Goal: Information Seeking & Learning: Find specific page/section

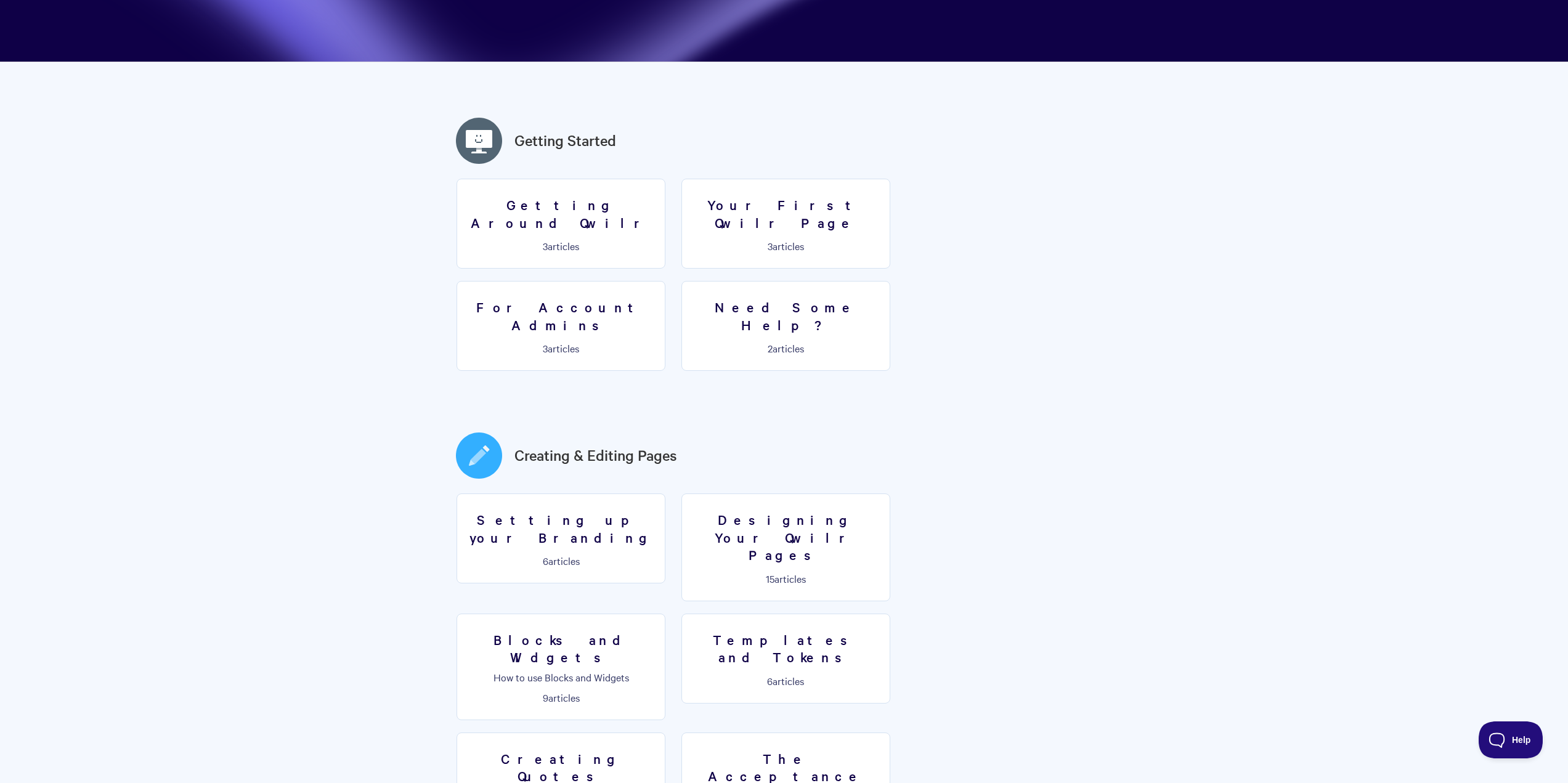
scroll to position [246, 0]
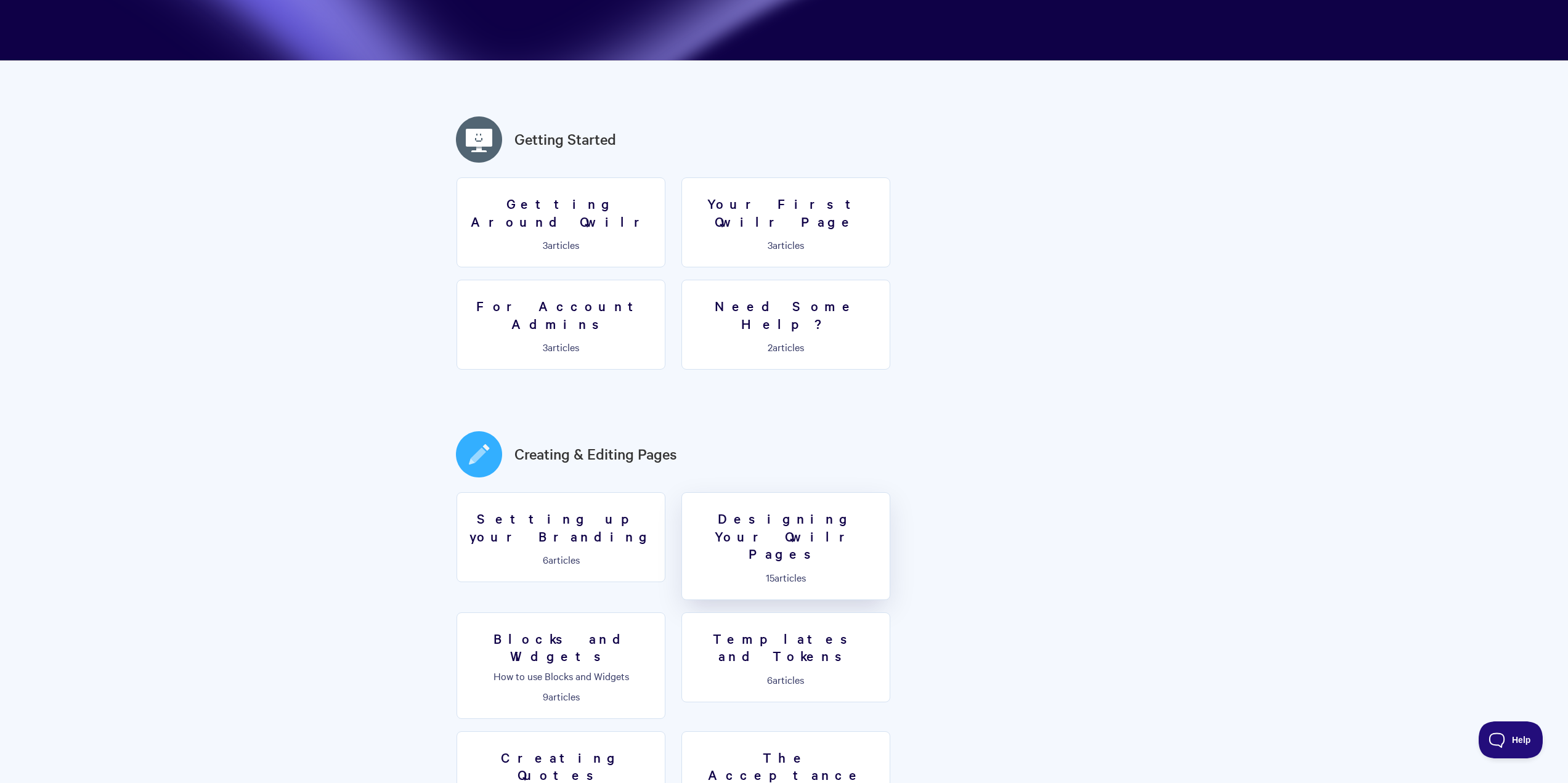
click at [773, 572] on p "15 articles" at bounding box center [786, 577] width 193 height 11
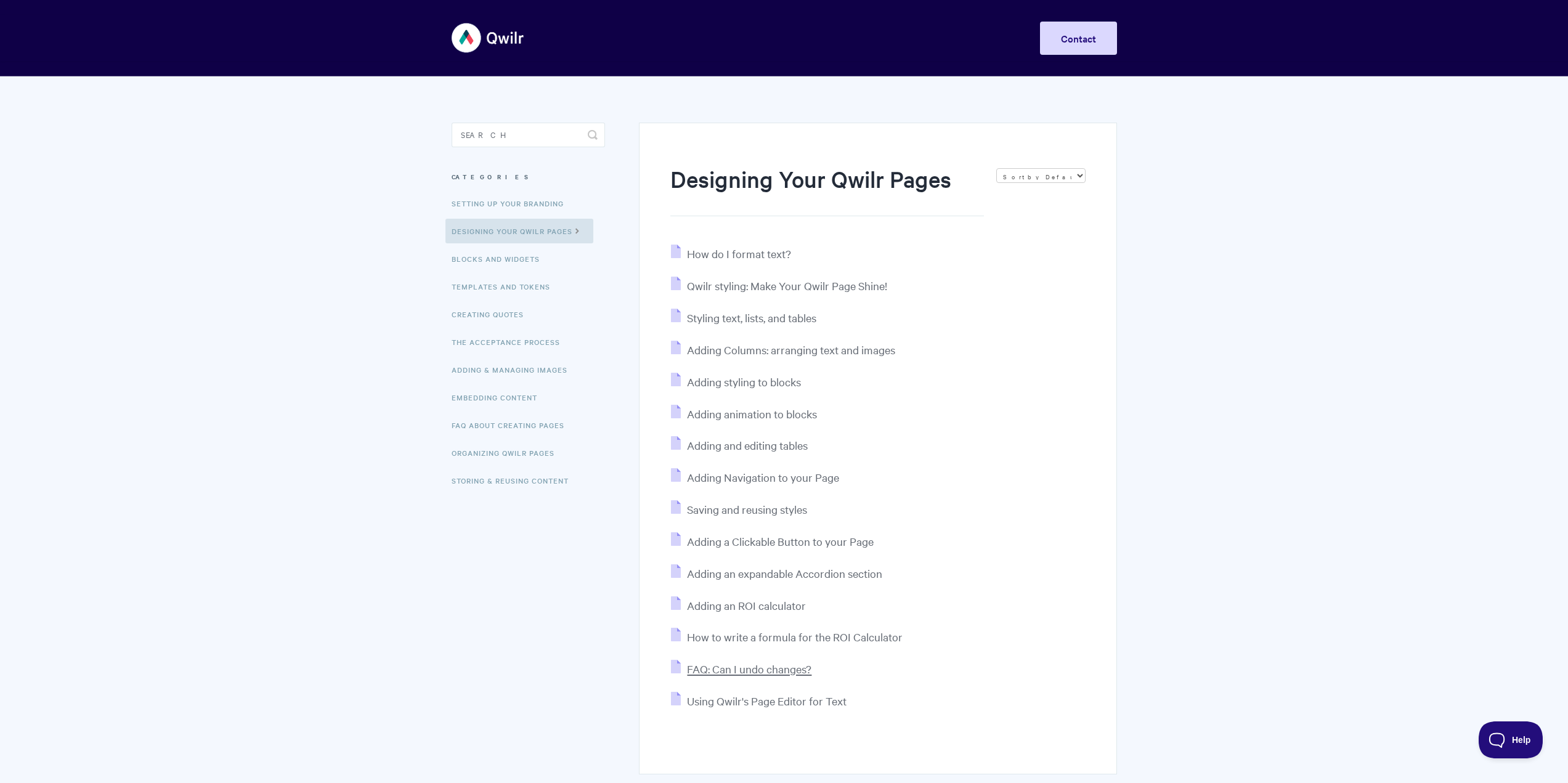
click at [786, 664] on span "FAQ: Can I undo changes?" at bounding box center [749, 669] width 124 height 14
